Goal: Task Accomplishment & Management: Use online tool/utility

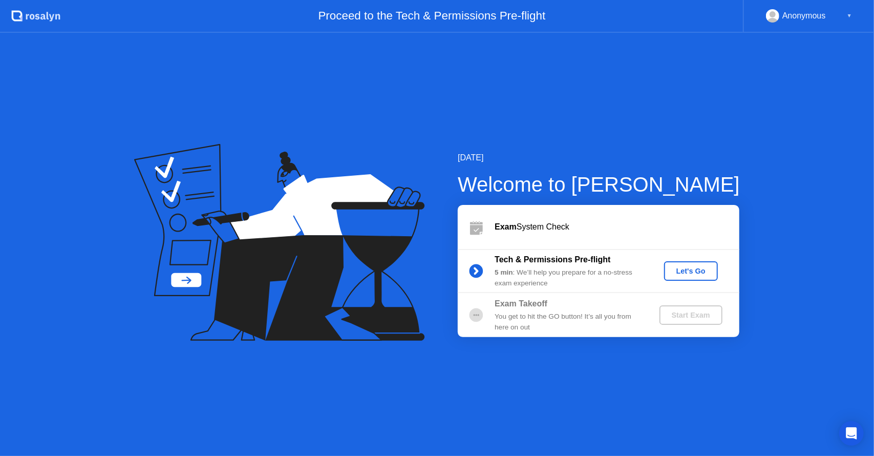
click at [681, 270] on div "Let's Go" at bounding box center [691, 271] width 46 height 8
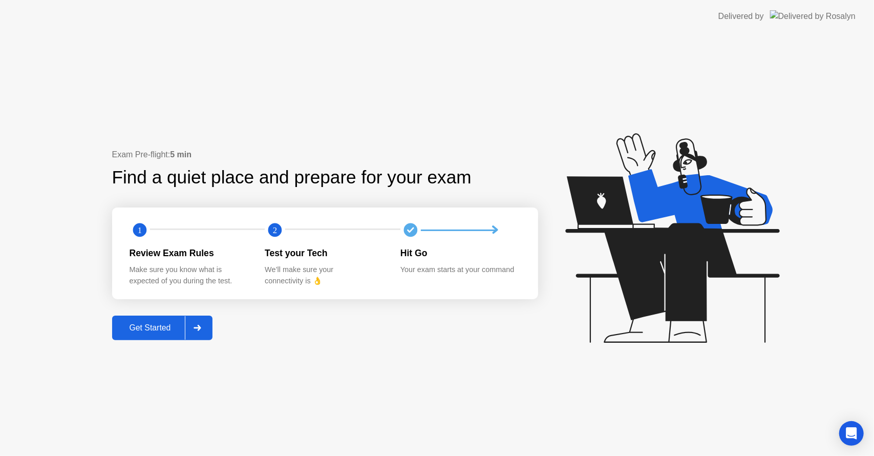
click at [171, 329] on div "Get Started" at bounding box center [150, 327] width 70 height 9
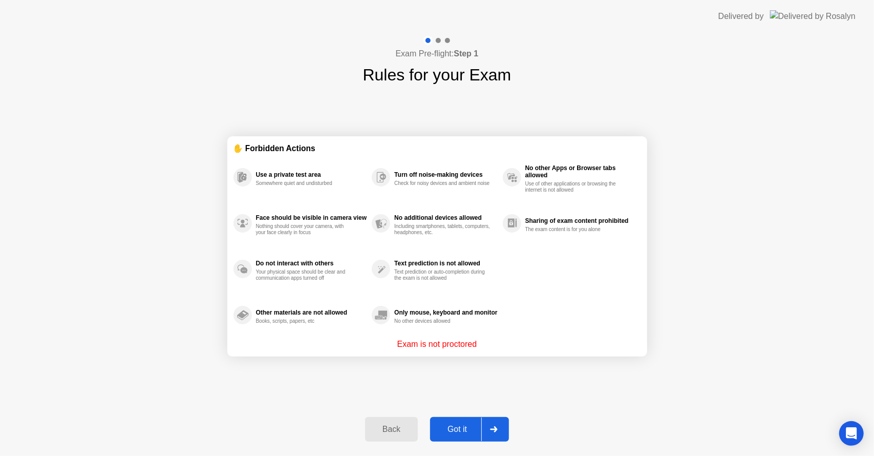
click at [453, 435] on button "Got it" at bounding box center [469, 429] width 79 height 25
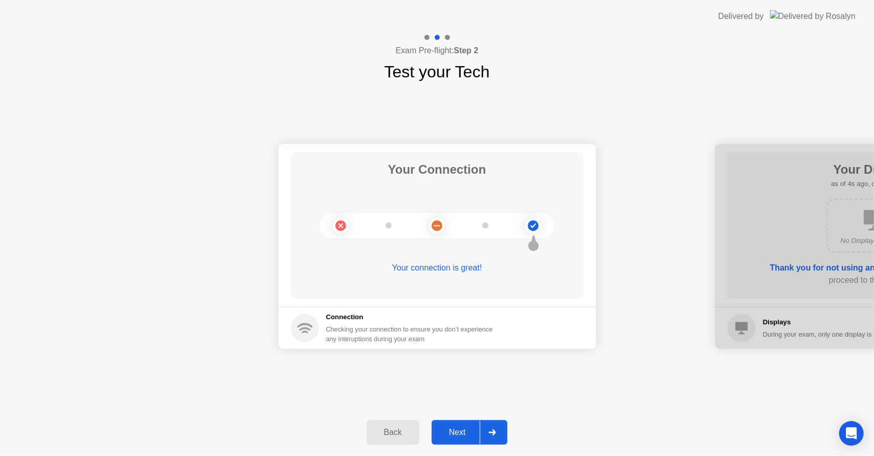
click at [448, 423] on button "Next" at bounding box center [470, 432] width 76 height 25
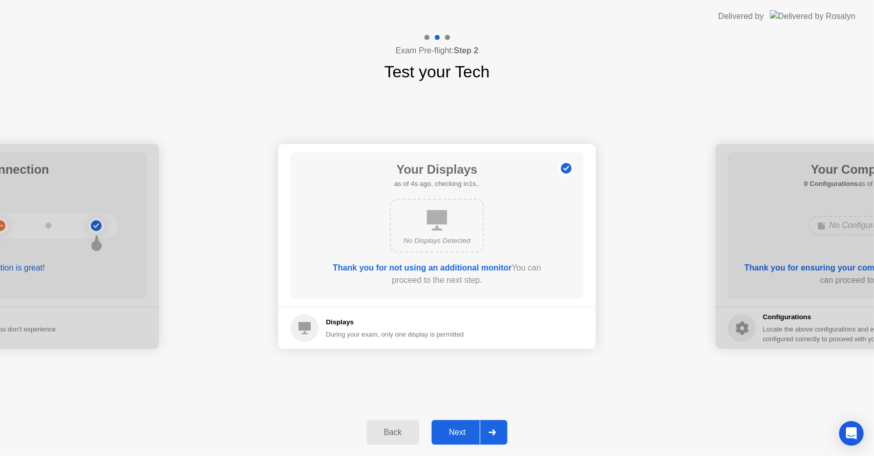
click at [449, 219] on div "No Displays Detected" at bounding box center [437, 226] width 94 height 54
click at [456, 427] on div "Next" at bounding box center [458, 431] width 46 height 9
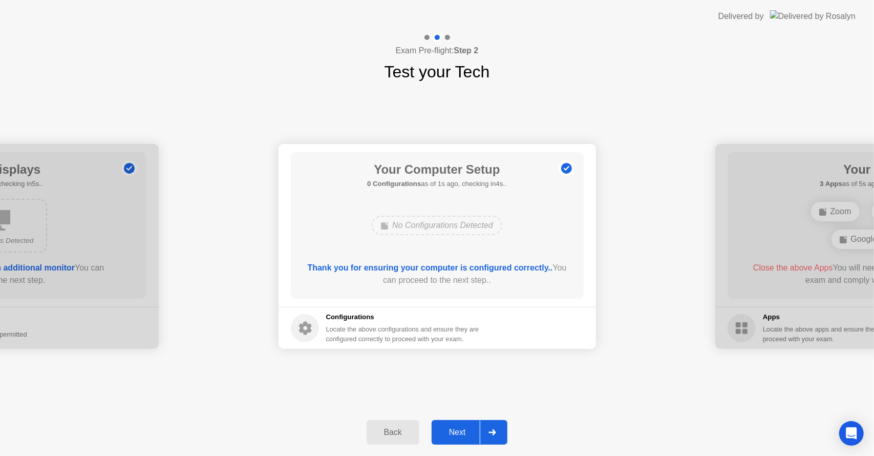
click at [462, 423] on button "Next" at bounding box center [470, 432] width 76 height 25
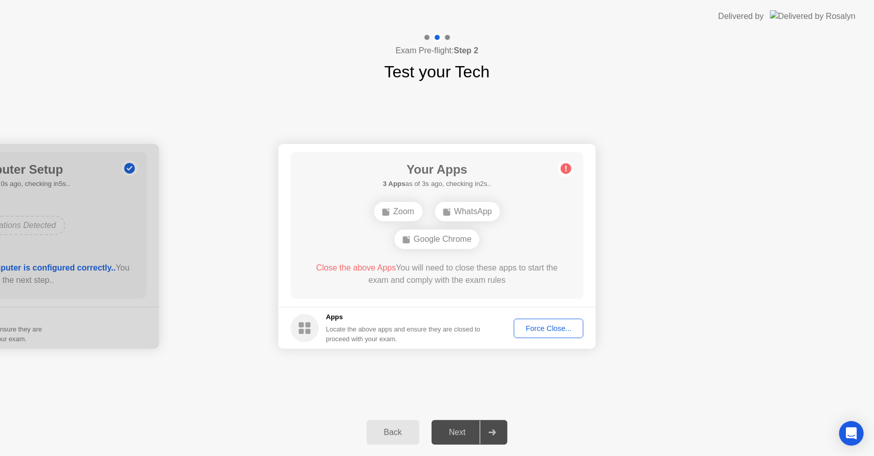
click at [543, 328] on div "Force Close..." at bounding box center [549, 328] width 62 height 8
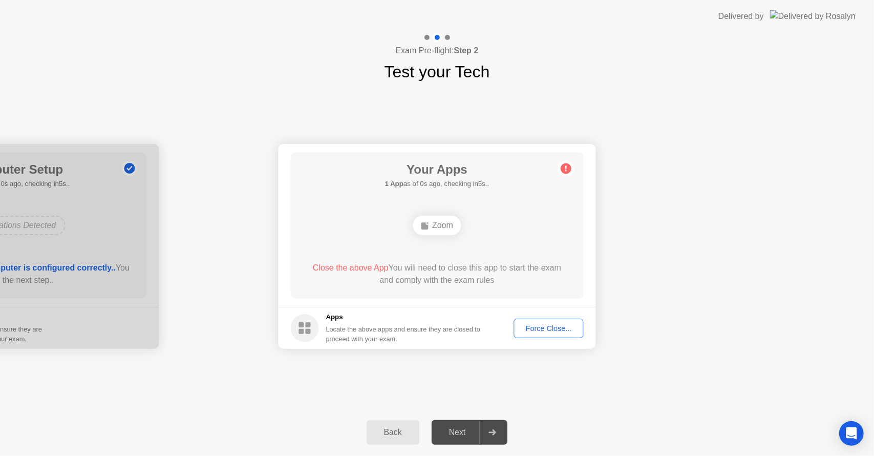
click at [533, 325] on div "Force Close..." at bounding box center [549, 328] width 62 height 8
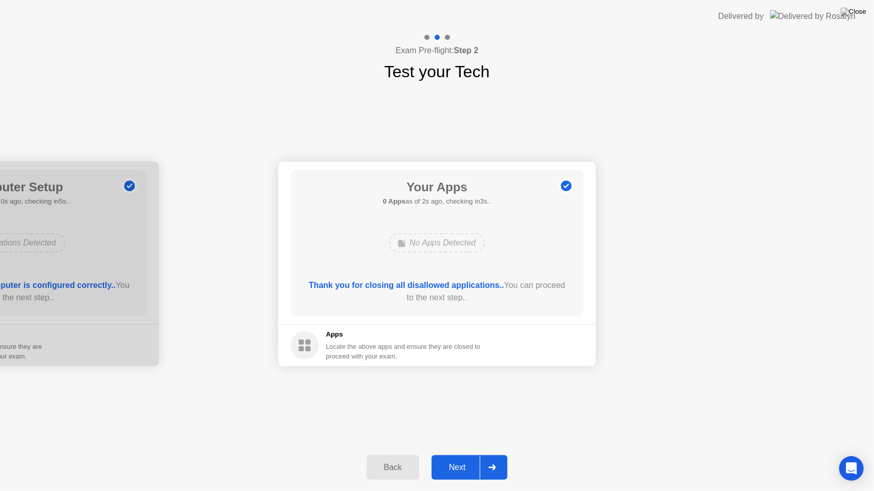
click at [456, 455] on button "Next" at bounding box center [470, 468] width 76 height 25
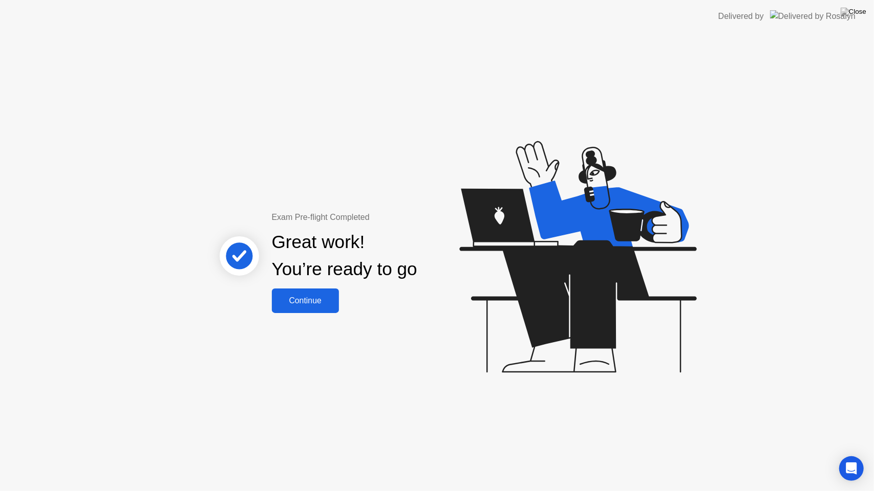
click at [318, 304] on div "Continue" at bounding box center [305, 300] width 61 height 9
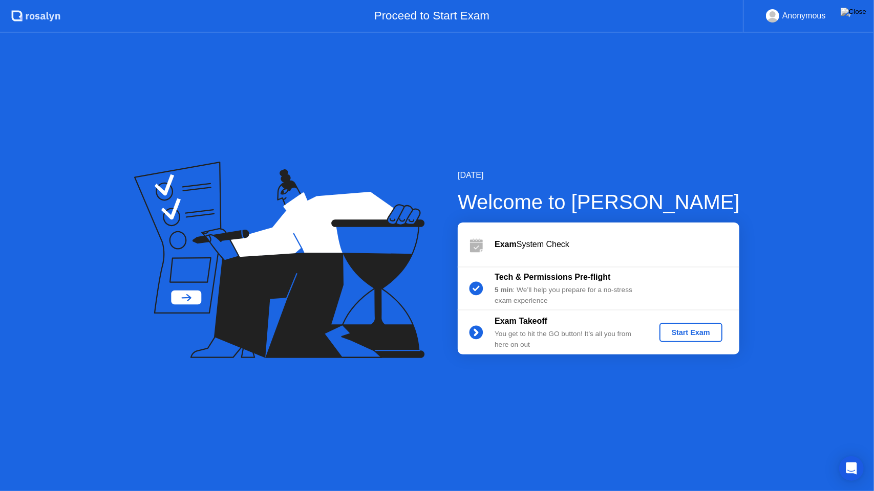
click at [851, 13] on div "▼" at bounding box center [849, 15] width 5 height 13
click at [845, 15] on div "Anonymous ▼" at bounding box center [809, 15] width 86 height 13
click at [802, 13] on div "Anonymous" at bounding box center [804, 15] width 44 height 13
click at [477, 244] on icon at bounding box center [476, 248] width 13 height 10
click at [674, 330] on div "Start Exam" at bounding box center [690, 333] width 55 height 8
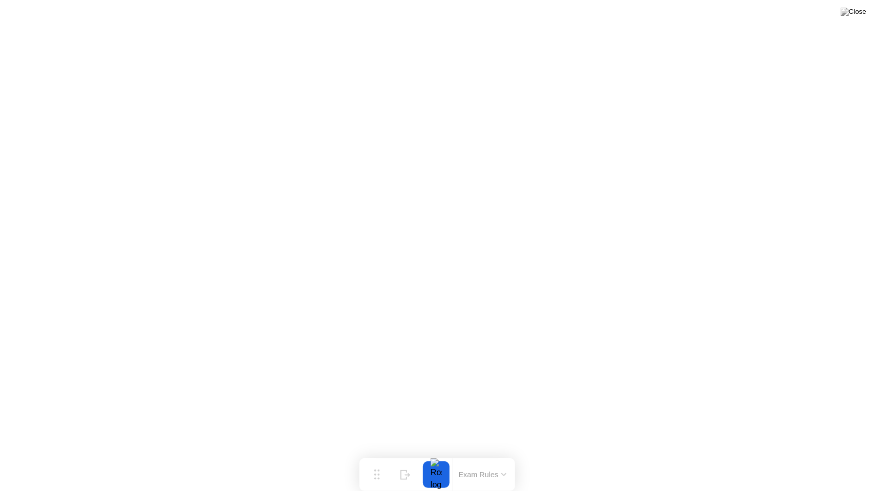
click at [507, 455] on button "Exam Rules" at bounding box center [483, 474] width 54 height 9
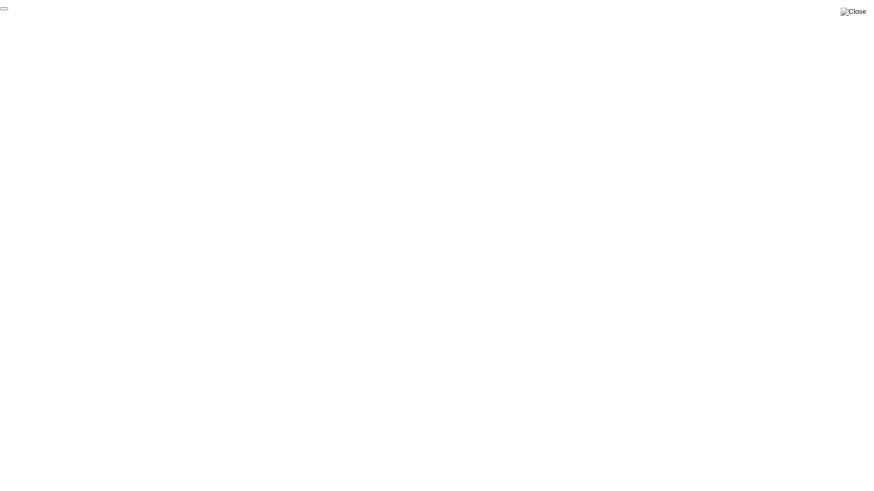
click at [8, 10] on button "End Proctoring Session" at bounding box center [4, 8] width 8 height 3
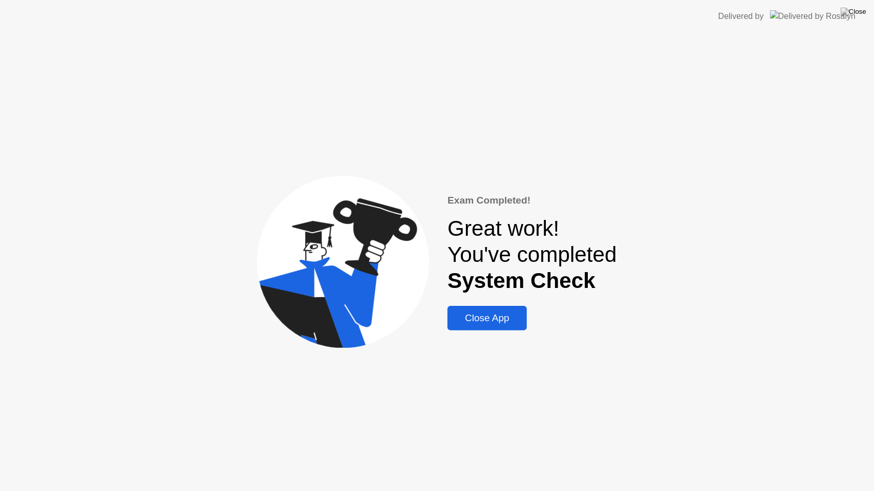
click at [489, 324] on div "Close App" at bounding box center [486, 318] width 73 height 11
